Goal: Transaction & Acquisition: Purchase product/service

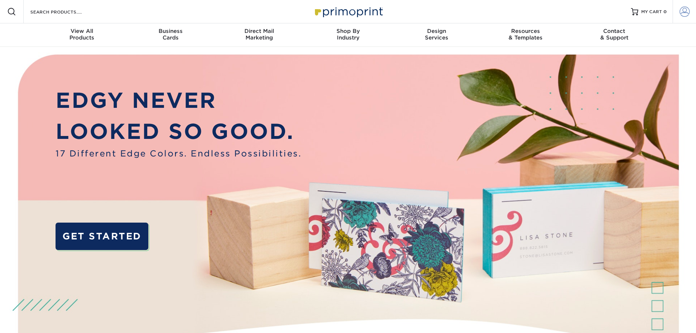
click at [681, 12] on span at bounding box center [684, 12] width 10 height 10
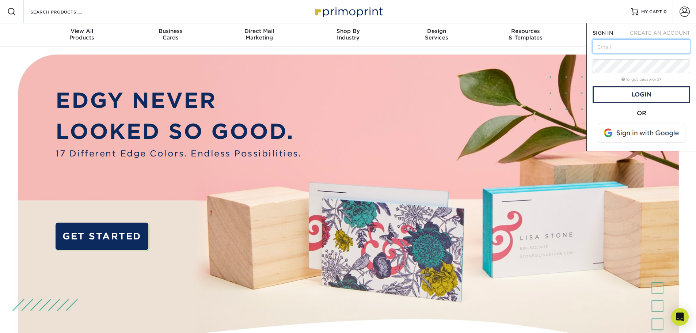
click at [627, 44] on input "text" at bounding box center [641, 46] width 98 height 14
type input "[EMAIL_ADDRESS][DOMAIN_NAME]"
click at [625, 90] on link "Login" at bounding box center [641, 94] width 98 height 17
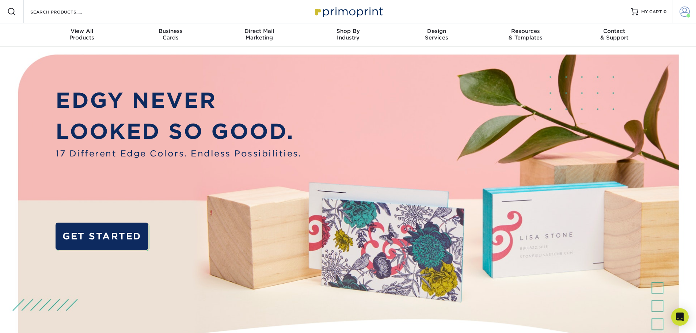
click at [683, 18] on link "Account" at bounding box center [683, 11] width 23 height 23
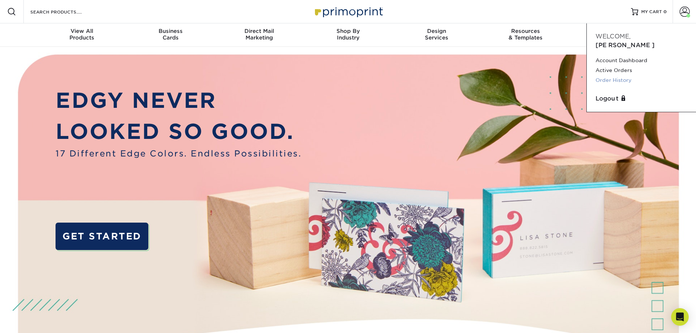
click at [619, 75] on link "Order History" at bounding box center [641, 80] width 92 height 10
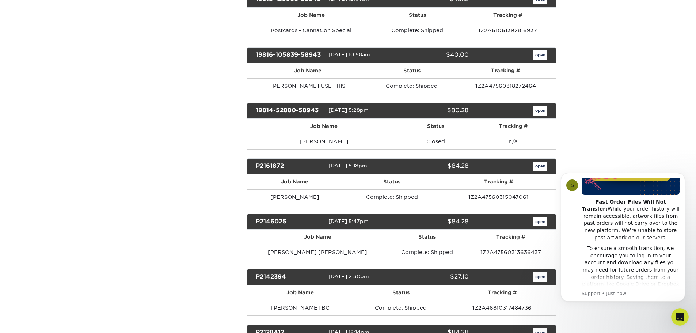
scroll to position [511, 0]
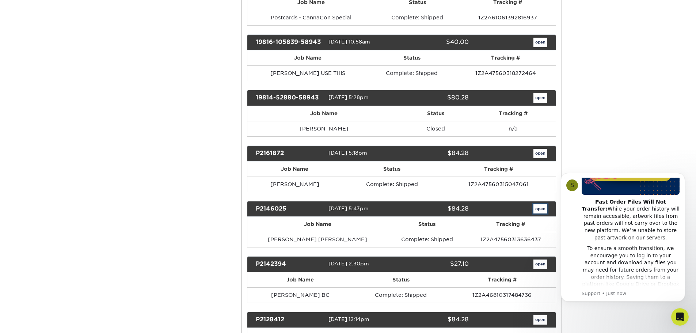
click at [542, 207] on link "open" at bounding box center [540, 208] width 14 height 9
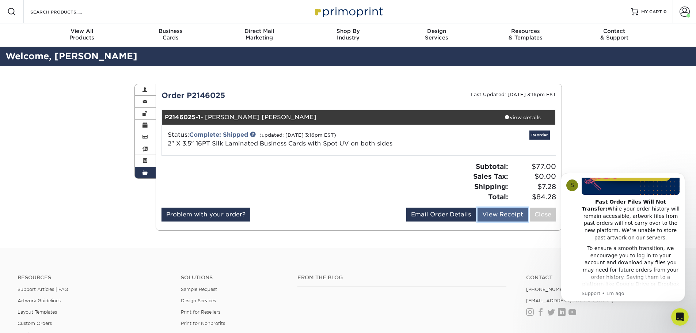
click at [505, 215] on link "View Receipt" at bounding box center [502, 214] width 50 height 14
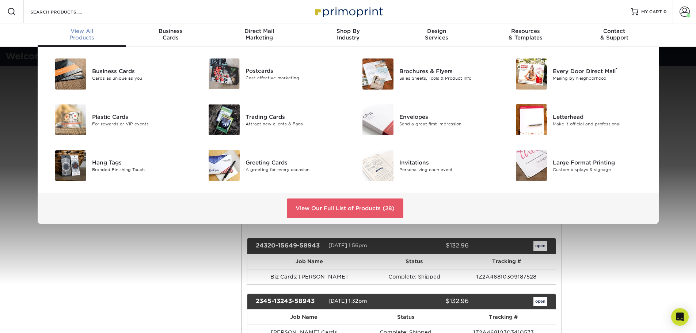
click at [72, 31] on span "View All" at bounding box center [82, 31] width 89 height 7
click at [349, 214] on link "View Our Full List of Products (28)" at bounding box center [345, 208] width 116 height 20
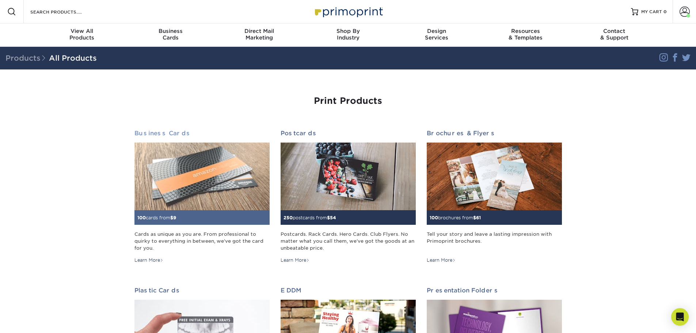
click at [208, 187] on img at bounding box center [201, 176] width 135 height 68
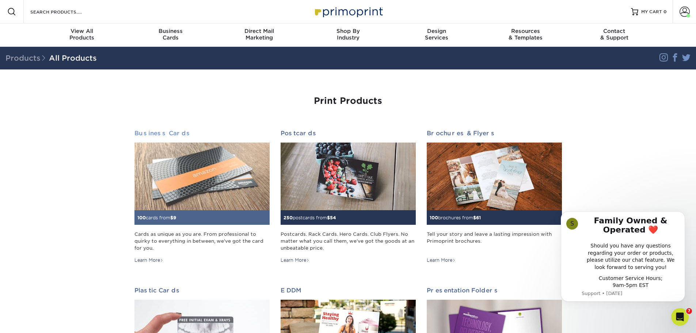
click at [207, 179] on img at bounding box center [201, 176] width 135 height 68
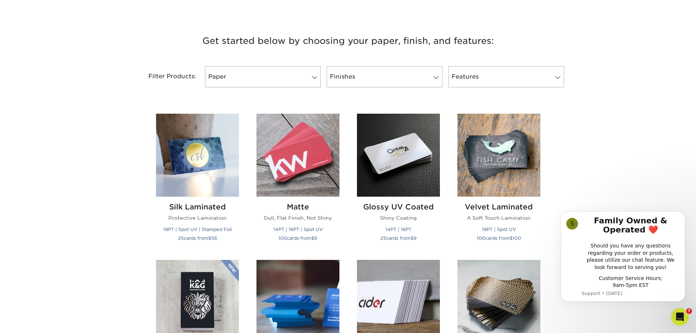
drag, startPoint x: 194, startPoint y: 171, endPoint x: 100, endPoint y: 206, distance: 100.2
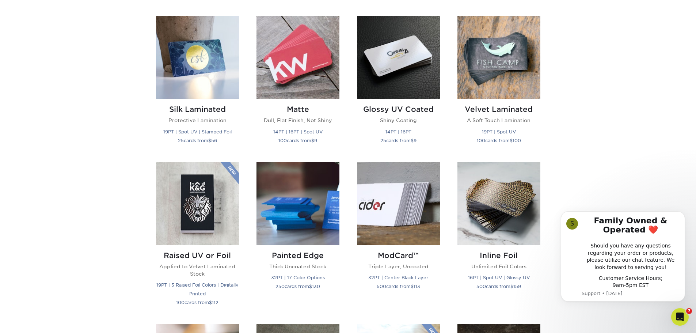
scroll to position [292, 0]
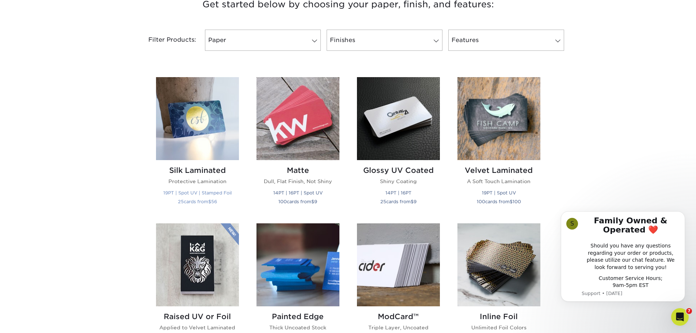
click at [179, 137] on img at bounding box center [197, 118] width 83 height 83
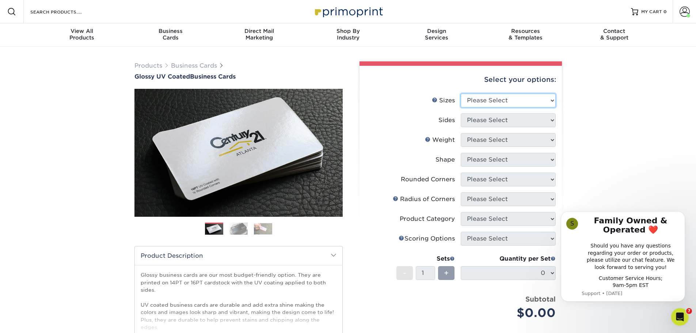
click at [513, 100] on select "Please Select 1.5" x 3.5" - Mini 1.75" x 3.5" - Mini 2" x 2" - Square 2" x 3" -…" at bounding box center [508, 100] width 95 height 14
select select "2.00x3.50"
click at [461, 93] on select "Please Select 1.5" x 3.5" - Mini 1.75" x 3.5" - Mini 2" x 2" - Square 2" x 3" -…" at bounding box center [508, 100] width 95 height 14
click at [507, 121] on select "Please Select Print Both Sides Print Front Only" at bounding box center [508, 120] width 95 height 14
select select "13abbda7-1d64-4f25-8bb2-c179b224825d"
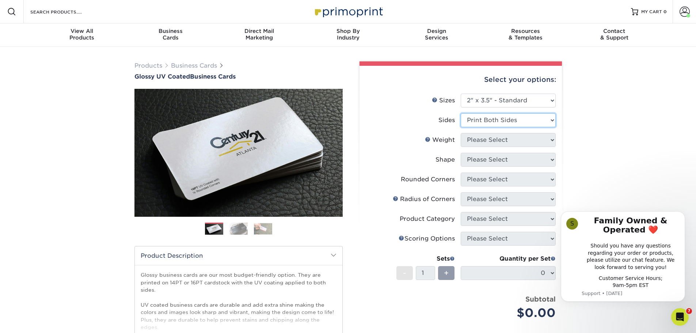
click at [461, 113] on select "Please Select Print Both Sides Print Front Only" at bounding box center [508, 120] width 95 height 14
click at [506, 142] on select "Please Select 16PT 14PT" at bounding box center [508, 140] width 95 height 14
select select "14PT"
click at [461, 133] on select "Please Select 16PT 14PT" at bounding box center [508, 140] width 95 height 14
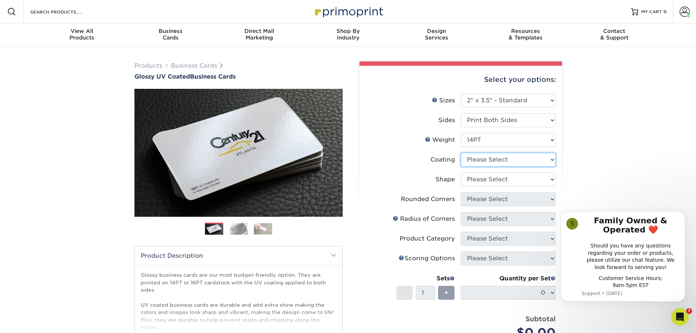
click at [495, 159] on select at bounding box center [508, 160] width 95 height 14
select select "ae367451-b2b8-45df-a344-0f05b6a12993"
click at [461, 153] on select at bounding box center [508, 160] width 95 height 14
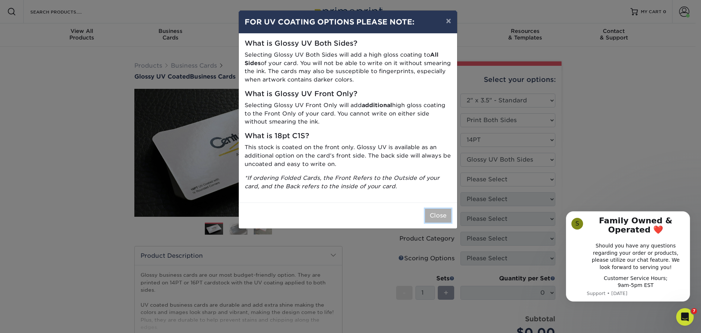
click at [437, 214] on button "Close" at bounding box center [438, 216] width 26 height 14
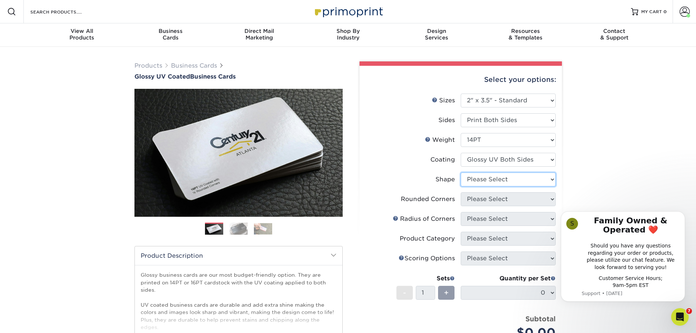
click at [475, 181] on select "Please Select Standard" at bounding box center [508, 179] width 95 height 14
select select "standard"
click at [461, 172] on select "Please Select Standard" at bounding box center [508, 179] width 95 height 14
click at [475, 201] on select "Please Select Yes - Round 2 Corners Yes - Round 4 Corners No" at bounding box center [508, 199] width 95 height 14
select select "0"
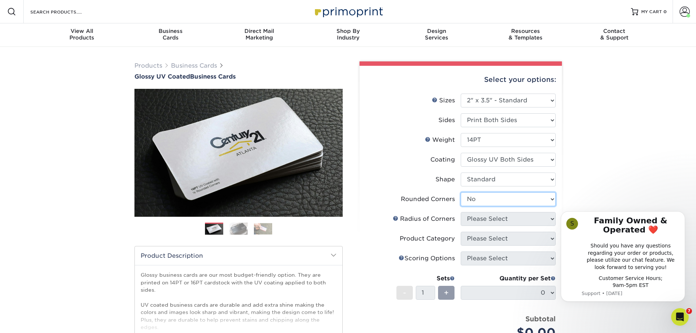
click at [461, 192] on select "Please Select Yes - Round 2 Corners Yes - Round 4 Corners No" at bounding box center [508, 199] width 95 height 14
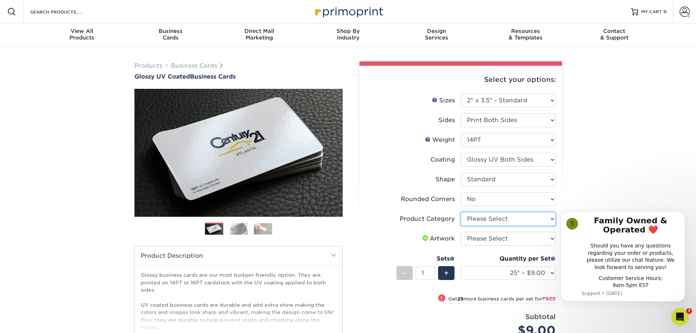
click at [515, 218] on select "Please Select Business Cards" at bounding box center [508, 219] width 95 height 14
select select "3b5148f1-0588-4f88-a218-97bcfdce65c1"
click at [461, 212] on select "Please Select Business Cards" at bounding box center [508, 219] width 95 height 14
click at [512, 240] on select "Please Select I will upload files I need a design - $100" at bounding box center [508, 239] width 95 height 14
select select "upload"
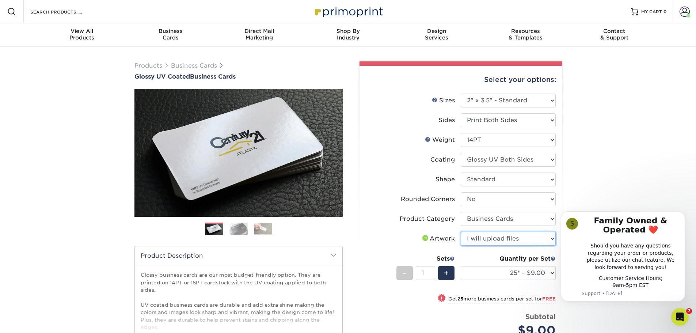
click at [461, 232] on select "Please Select I will upload files I need a design - $100" at bounding box center [508, 239] width 95 height 14
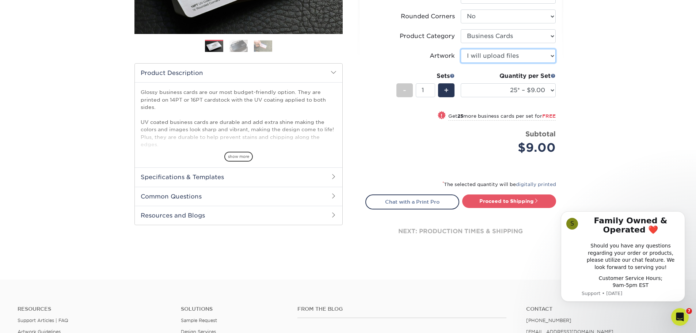
scroll to position [110, 0]
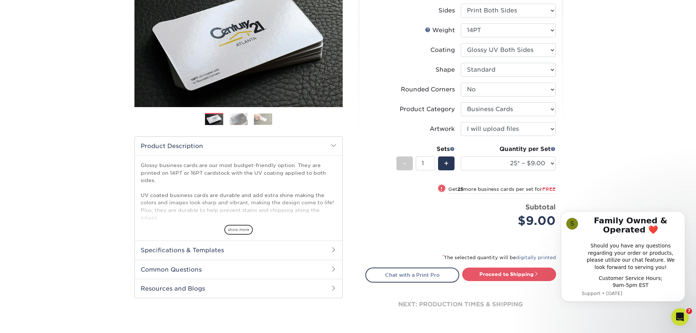
click at [507, 154] on div "Quantity per Set 25* – $9.00 50* – $9.00 100* – $9.00 250* – $17.00 500 – $33.0…" at bounding box center [508, 162] width 95 height 34
click at [510, 162] on select "25* – $9.00 50* – $9.00 100* – $9.00 250* – $17.00 500 – $33.00 1000 – $42.00 2…" at bounding box center [508, 163] width 95 height 14
click at [461, 156] on select "25* – $9.00 50* – $9.00 100* – $9.00 250* – $17.00 500 – $33.00 1000 – $42.00 2…" at bounding box center [508, 163] width 95 height 14
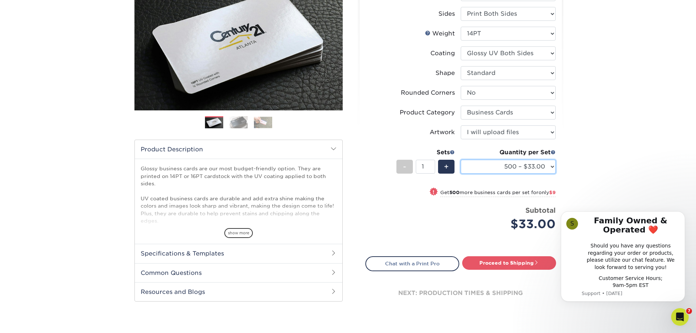
scroll to position [183, 0]
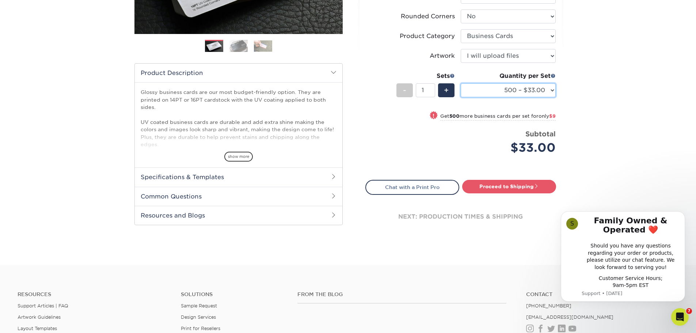
click at [535, 93] on select "25* – $9.00 50* – $9.00 100* – $9.00 250* – $17.00 500 – $33.00 1000 – $42.00 2…" at bounding box center [508, 90] width 95 height 14
select select "1000 – $42.00"
click at [461, 83] on select "25* – $9.00 50* – $9.00 100* – $9.00 250* – $17.00 500 – $33.00 1000 – $42.00 2…" at bounding box center [508, 90] width 95 height 14
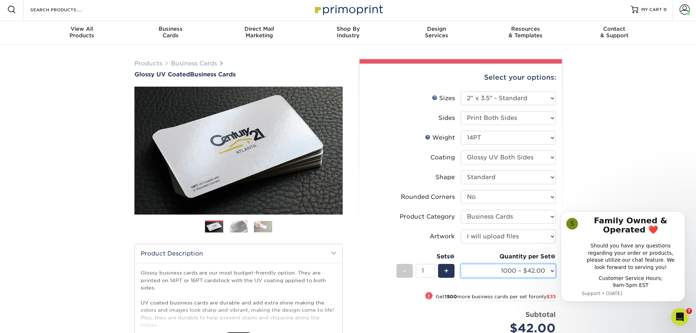
scroll to position [0, 0]
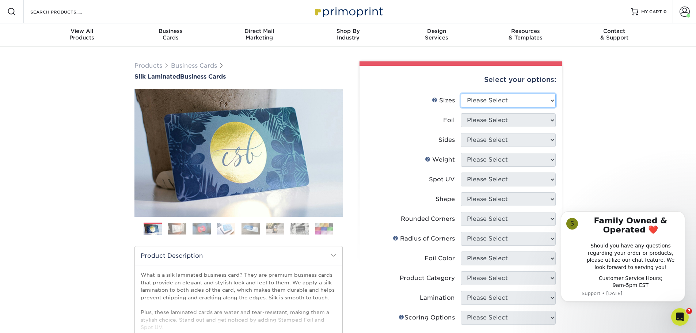
click at [523, 101] on select "Please Select 1.5" x 3.5" - Mini 1.75" x 3.5" - Mini 2" x 2" - Square 2" x 3" -…" at bounding box center [508, 100] width 95 height 14
select select "2.00x3.50"
click at [461, 93] on select "Please Select 1.5" x 3.5" - Mini 1.75" x 3.5" - Mini 2" x 2" - Square 2" x 3" -…" at bounding box center [508, 100] width 95 height 14
click at [528, 119] on select "Please Select Yes No" at bounding box center [508, 120] width 95 height 14
select select "0"
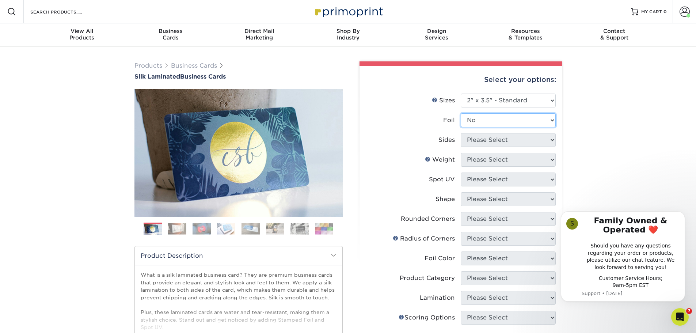
click at [461, 113] on select "Please Select Yes No" at bounding box center [508, 120] width 95 height 14
click at [523, 140] on select "Please Select Print Both Sides Print Front Only" at bounding box center [508, 140] width 95 height 14
select select "13abbda7-1d64-4f25-8bb2-c179b224825d"
click at [461, 133] on select "Please Select Print Both Sides Print Front Only" at bounding box center [508, 140] width 95 height 14
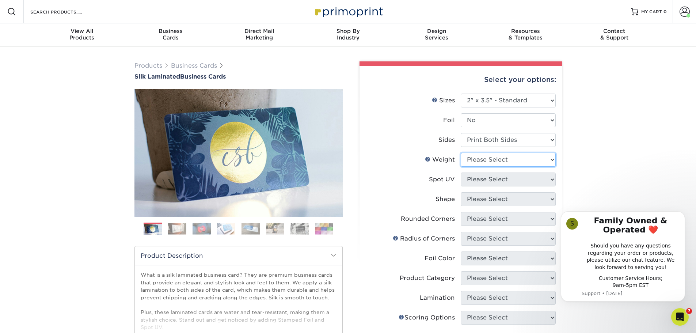
click at [519, 160] on select "Please Select 16PT" at bounding box center [508, 160] width 95 height 14
select select "16PT"
click at [461, 153] on select "Please Select 16PT" at bounding box center [508, 160] width 95 height 14
click at [512, 179] on select "Please Select No Spot UV Front and Back (Both Sides) Front Only Back Only" at bounding box center [508, 179] width 95 height 14
select select "0"
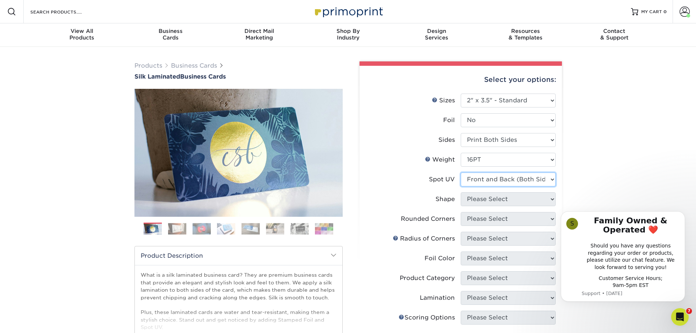
click at [461, 172] on select "Please Select No Spot UV Front and Back (Both Sides) Front Only Back Only" at bounding box center [508, 179] width 95 height 14
click at [509, 199] on select "Please Select Standard" at bounding box center [508, 199] width 95 height 14
select select "standard"
click at [461, 192] on select "Please Select Standard" at bounding box center [508, 199] width 95 height 14
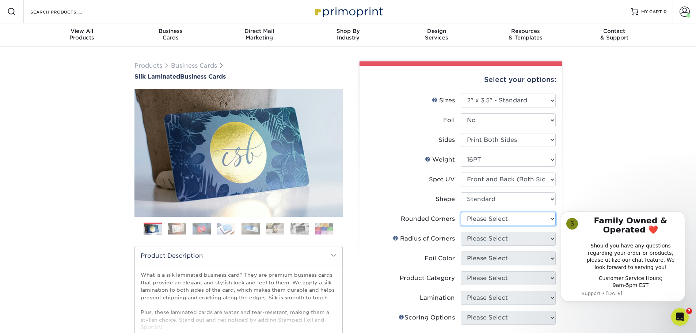
click at [512, 219] on select "Please Select Yes - Round 2 Corners Yes - Round 4 Corners No" at bounding box center [508, 219] width 95 height 14
select select "0"
click at [461, 212] on select "Please Select Yes - Round 2 Corners Yes - Round 4 Corners No" at bounding box center [508, 219] width 95 height 14
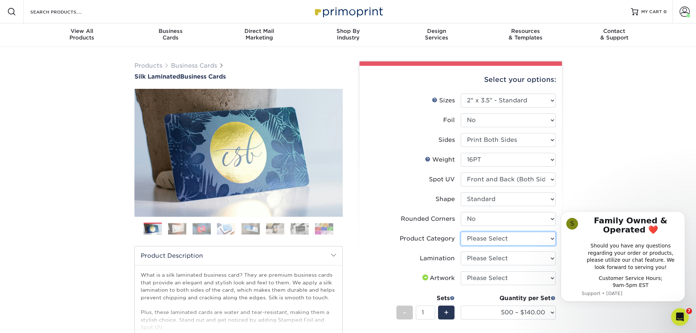
click at [491, 238] on select "Please Select Business Cards" at bounding box center [508, 239] width 95 height 14
select select "3b5148f1-0588-4f88-a218-97bcfdce65c1"
click at [461, 232] on select "Please Select Business Cards" at bounding box center [508, 239] width 95 height 14
click at [487, 258] on select "Please Select Silk" at bounding box center [508, 258] width 95 height 14
select select "ccacb42f-45f7-42d3-bbd3-7c8421cf37f0"
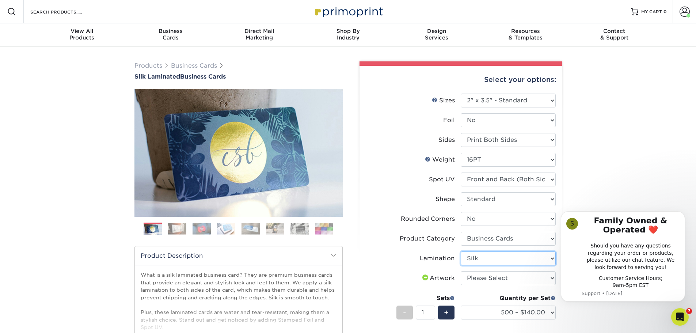
click at [461, 251] on select "Please Select Silk" at bounding box center [508, 258] width 95 height 14
click at [488, 277] on select "Please Select I will upload files I need a design - $100" at bounding box center [508, 278] width 95 height 14
select select "upload"
click at [461, 271] on select "Please Select I will upload files I need a design - $100" at bounding box center [508, 278] width 95 height 14
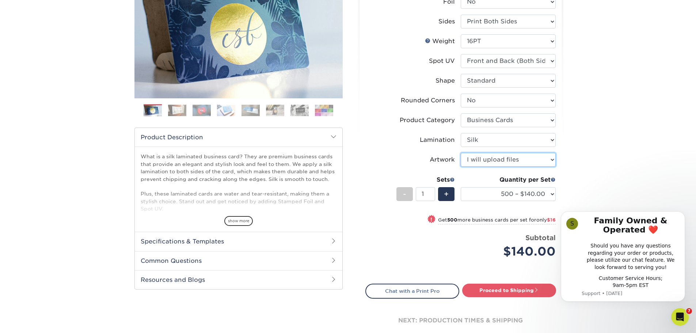
scroll to position [183, 0]
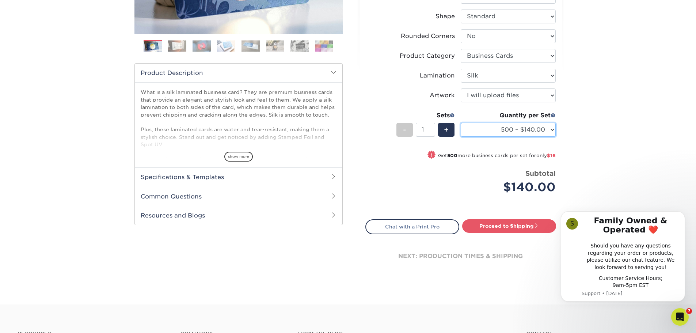
click at [550, 129] on select "500 – $140.00 1000 – $156.00 2500 – $383.00 5000 – $642.00 10000 – $1156.00" at bounding box center [508, 130] width 95 height 14
click at [584, 122] on div "Products Business Cards Silk Laminated Business Cards Previous Next" at bounding box center [348, 84] width 696 height 440
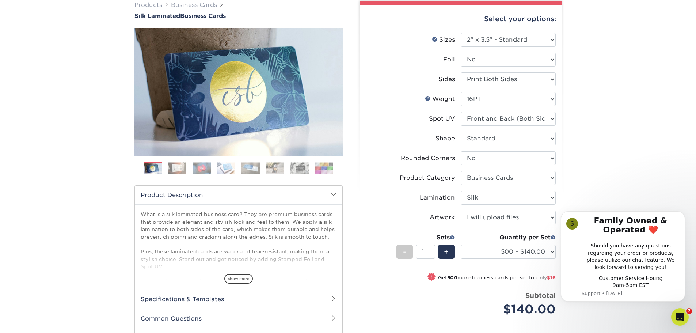
scroll to position [0, 0]
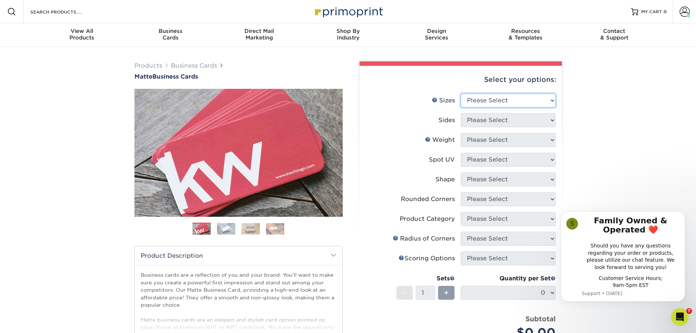
click at [493, 100] on select "Please Select 1.5" x 3.5" - Mini 1.75" x 3.5" - Mini 2" x 2" - Square 2" x 3" -…" at bounding box center [508, 100] width 95 height 14
select select "2.00x3.50"
click at [461, 93] on select "Please Select 1.5" x 3.5" - Mini 1.75" x 3.5" - Mini 2" x 2" - Square 2" x 3" -…" at bounding box center [508, 100] width 95 height 14
click at [505, 118] on select "Please Select Print Both Sides Print Front Only" at bounding box center [508, 120] width 95 height 14
select select "13abbda7-1d64-4f25-8bb2-c179b224825d"
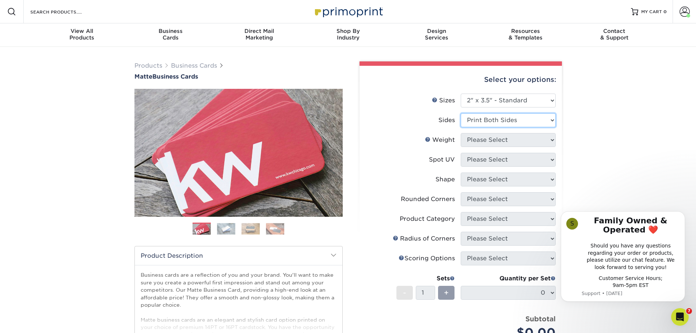
click at [461, 113] on select "Please Select Print Both Sides Print Front Only" at bounding box center [508, 120] width 95 height 14
click at [503, 140] on select "Please Select 16PT 14PT" at bounding box center [508, 140] width 95 height 14
select select "14PT"
click at [461, 133] on select "Please Select 16PT 14PT" at bounding box center [508, 140] width 95 height 14
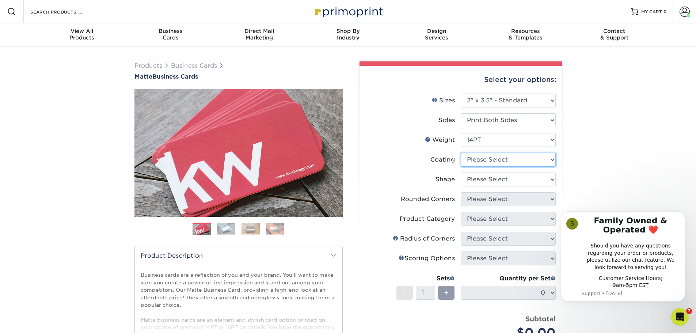
click at [496, 161] on select at bounding box center [508, 160] width 95 height 14
select select "121bb7b5-3b4d-429f-bd8d-bbf80e953313"
click at [461, 153] on select at bounding box center [508, 160] width 95 height 14
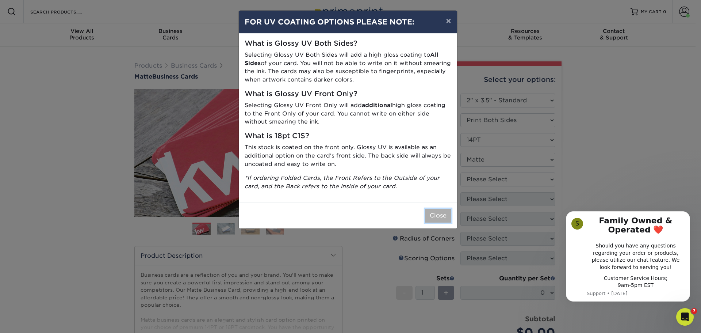
click at [441, 213] on button "Close" at bounding box center [438, 216] width 26 height 14
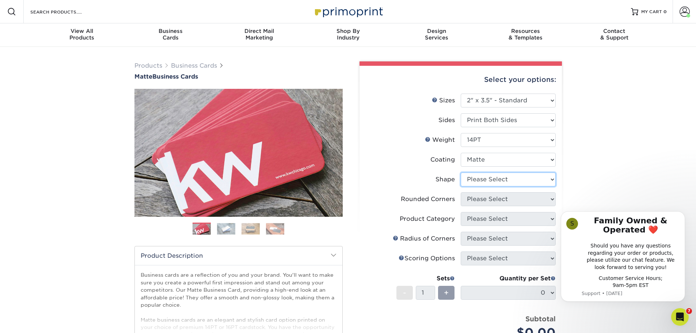
click at [491, 177] on select "Please Select Standard" at bounding box center [508, 179] width 95 height 14
select select "standard"
click at [461, 172] on select "Please Select Standard" at bounding box center [508, 179] width 95 height 14
click at [479, 196] on select "Please Select Yes - Round 2 Corners Yes - Round 4 Corners No" at bounding box center [508, 199] width 95 height 14
select select "0"
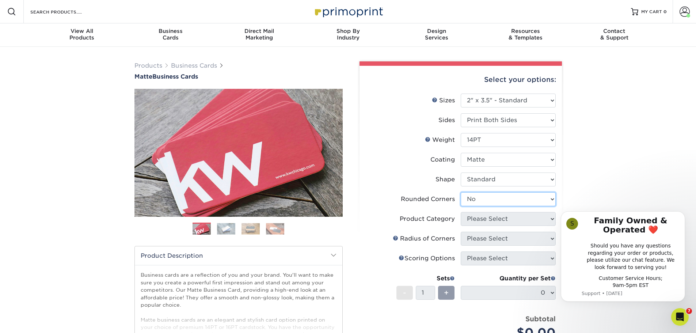
click at [461, 192] on select "Please Select Yes - Round 2 Corners Yes - Round 4 Corners No" at bounding box center [508, 199] width 95 height 14
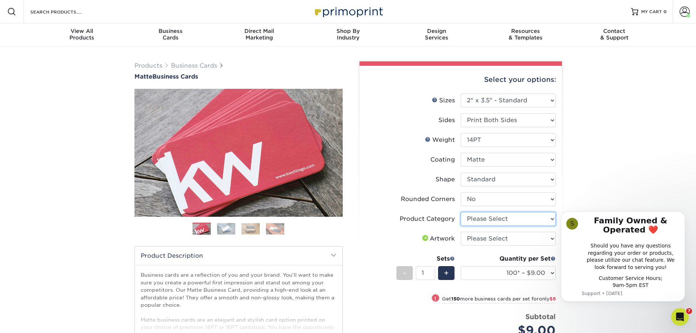
click at [501, 220] on select "Please Select Business Cards" at bounding box center [508, 219] width 95 height 14
select select "3b5148f1-0588-4f88-a218-97bcfdce65c1"
click at [461, 212] on select "Please Select Business Cards" at bounding box center [508, 219] width 95 height 14
click at [493, 240] on select "Please Select I will upload files I need a design - $100" at bounding box center [508, 239] width 95 height 14
select select "upload"
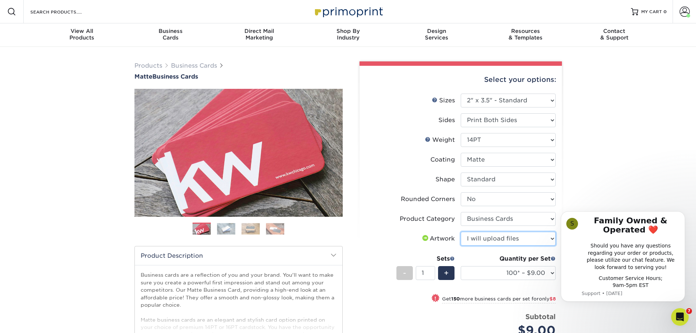
click at [461, 232] on select "Please Select I will upload files I need a design - $100" at bounding box center [508, 239] width 95 height 14
click at [524, 160] on select at bounding box center [508, 160] width 95 height 14
click at [588, 156] on div "Products Business Cards Matte Business Cards Previous Next 100 $ 9" at bounding box center [348, 254] width 696 height 415
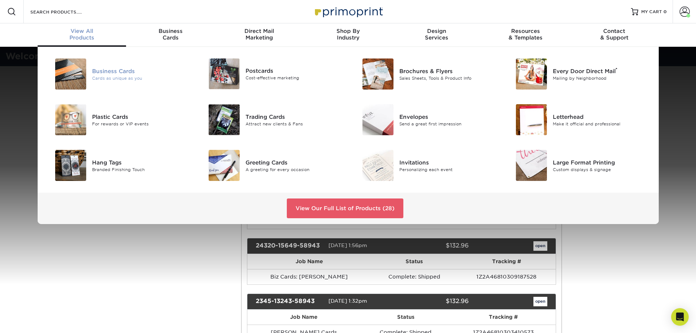
click at [104, 71] on div "Business Cards" at bounding box center [140, 71] width 97 height 8
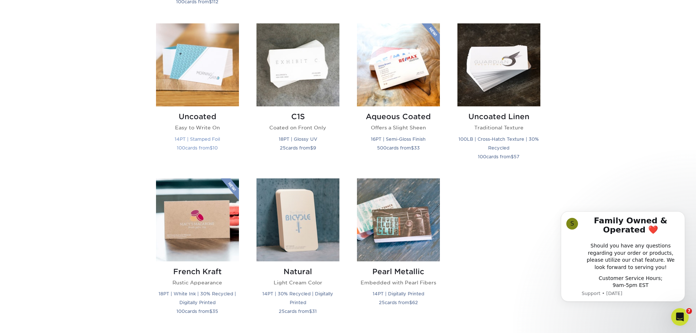
scroll to position [657, 0]
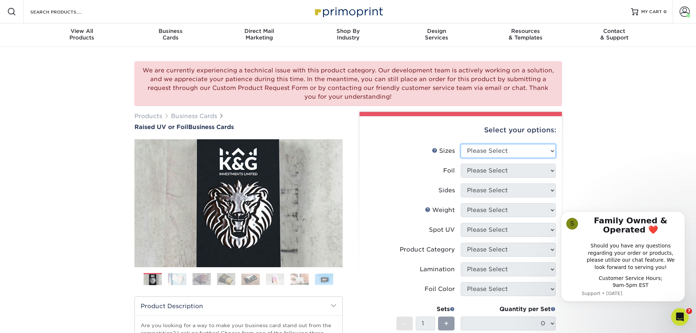
click at [480, 149] on select "Please Select 2" x 3.5" - Standard" at bounding box center [508, 151] width 95 height 14
select select "2.00x3.50"
click at [461, 144] on select "Please Select 2" x 3.5" - Standard" at bounding box center [508, 151] width 95 height 14
click at [494, 172] on select "Please Select No Yes" at bounding box center [508, 171] width 95 height 14
select select "0"
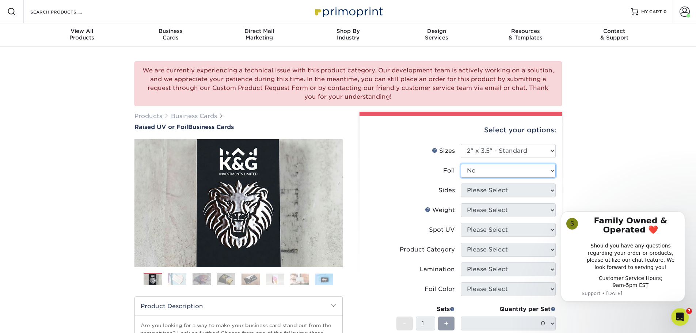
click at [461, 164] on select "Please Select No Yes" at bounding box center [508, 171] width 95 height 14
click at [493, 191] on select "Please Select Print Both Sides Print Front Only" at bounding box center [508, 190] width 95 height 14
select select "13abbda7-1d64-4f25-8bb2-c179b224825d"
click at [461, 183] on select "Please Select Print Both Sides Print Front Only" at bounding box center [508, 190] width 95 height 14
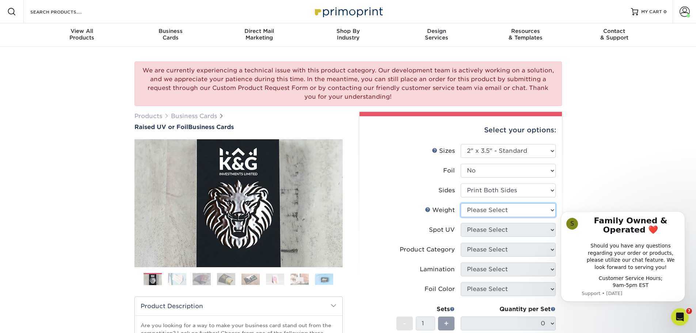
click at [494, 210] on select "Please Select 16PT" at bounding box center [508, 210] width 95 height 14
select select "16PT"
click at [461, 203] on select "Please Select 16PT" at bounding box center [508, 210] width 95 height 14
click at [493, 233] on select "Please Select No Spot UV Front Only" at bounding box center [508, 230] width 95 height 14
click at [617, 132] on div "We are currently experiencing a technical issue with this product category. Our…" at bounding box center [348, 267] width 696 height 440
